Goal: Navigation & Orientation: Go to known website

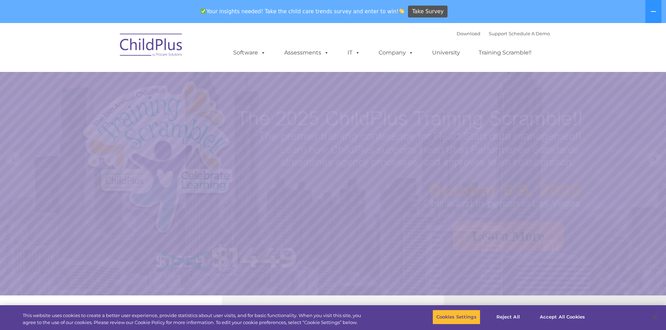
select select "MEDIUM"
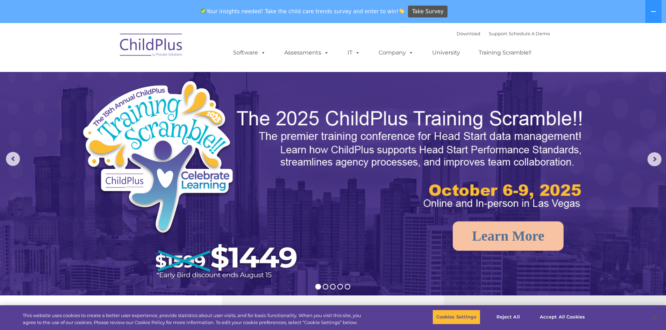
click at [152, 45] on img at bounding box center [151, 46] width 70 height 35
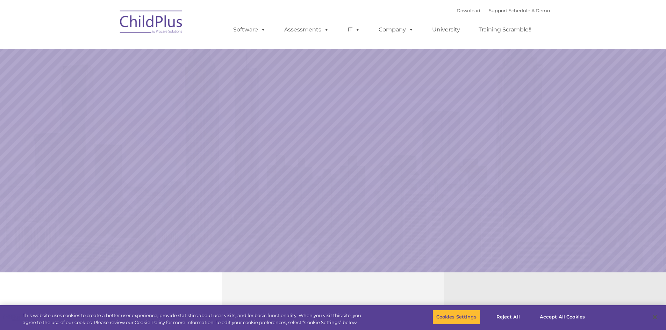
select select "MEDIUM"
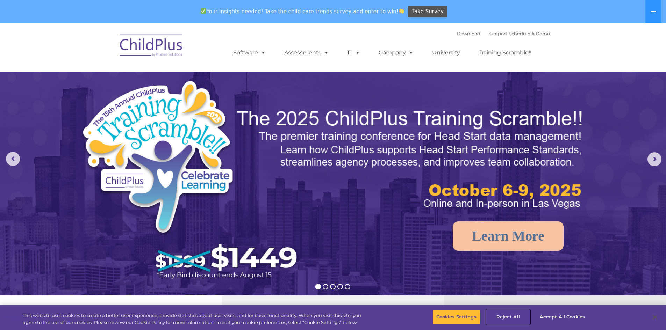
click at [506, 318] on button "Reject All" at bounding box center [508, 317] width 44 height 15
